Goal: Transaction & Acquisition: Purchase product/service

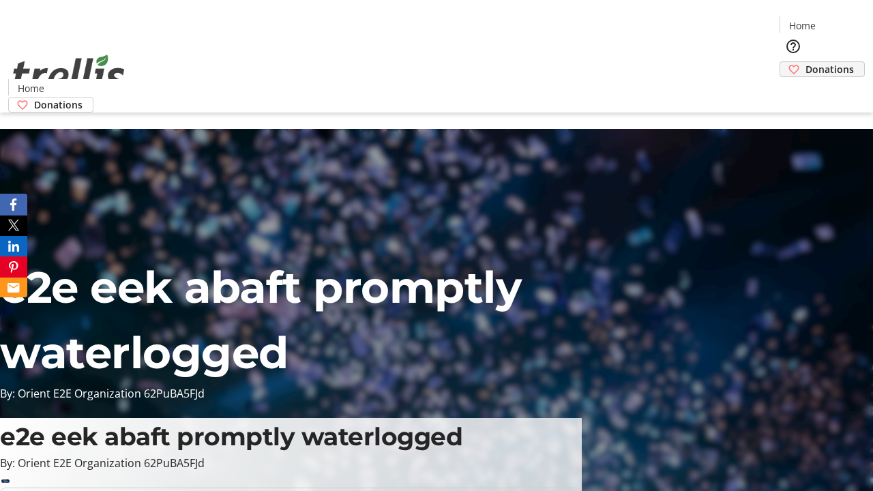
click at [805, 62] on span "Donations" at bounding box center [829, 69] width 48 height 14
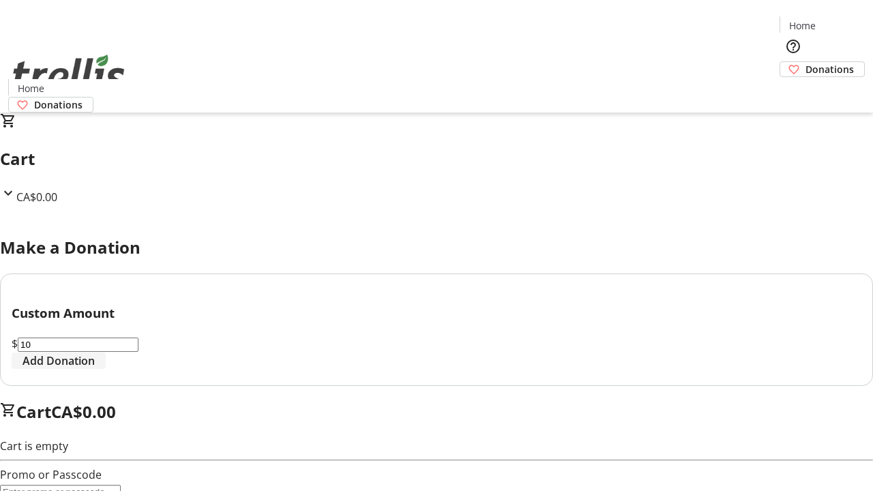
click at [95, 369] on span "Add Donation" at bounding box center [58, 360] width 72 height 16
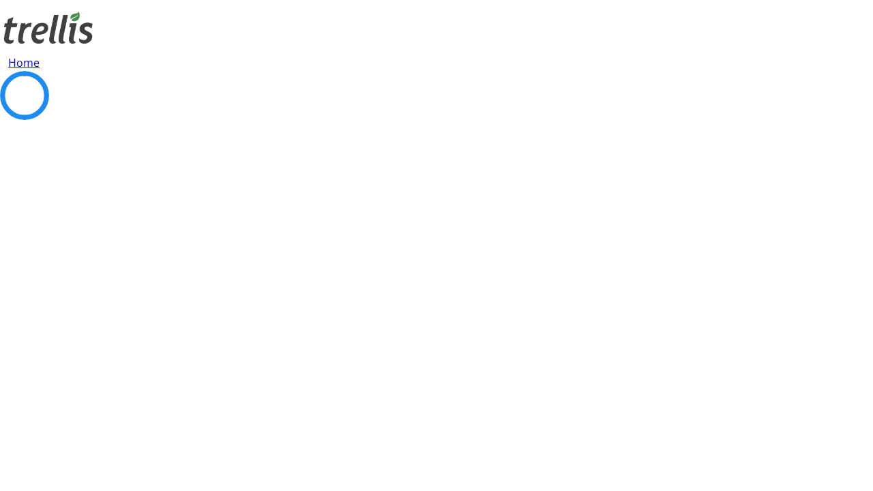
select select "CA"
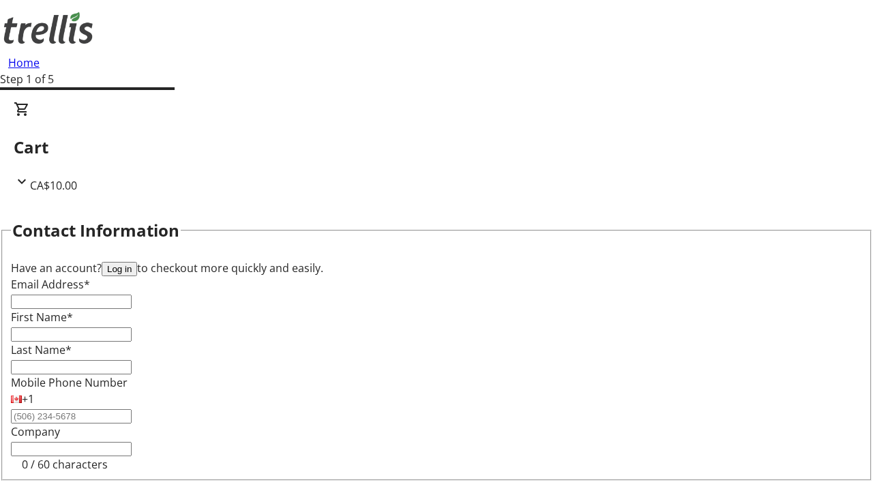
click at [137, 262] on button "Log in" at bounding box center [119, 269] width 35 height 14
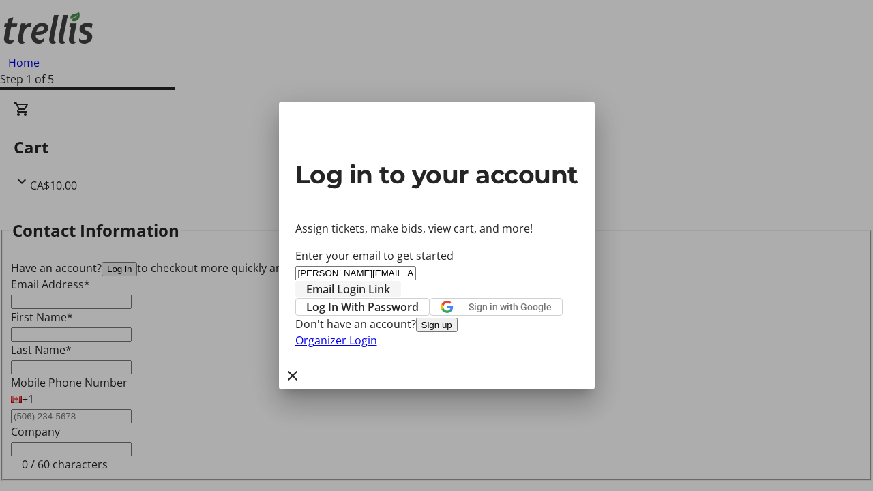
type input "[PERSON_NAME][EMAIL_ADDRESS][DOMAIN_NAME]"
click at [390, 281] on span "Email Login Link" at bounding box center [348, 289] width 84 height 16
